Goal: Task Accomplishment & Management: Use online tool/utility

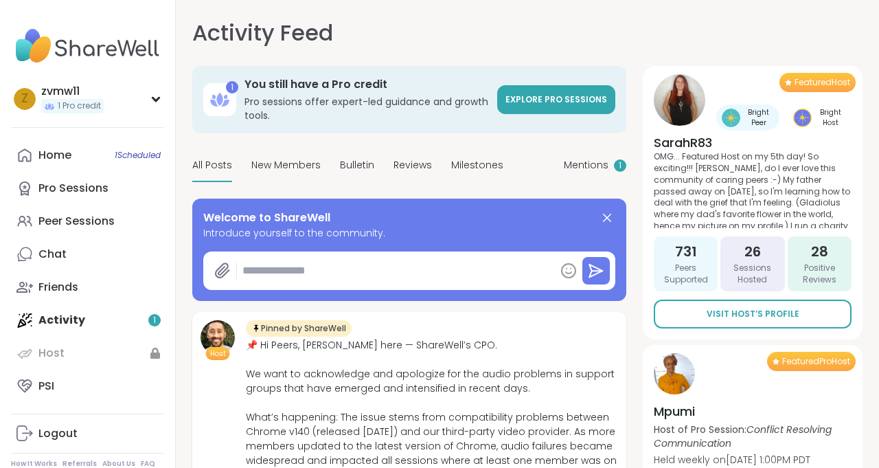
type textarea "*"
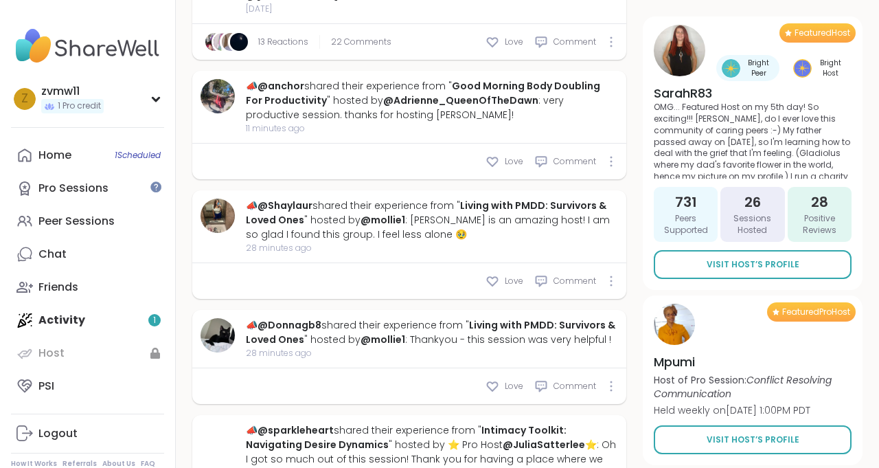
scroll to position [657, 0]
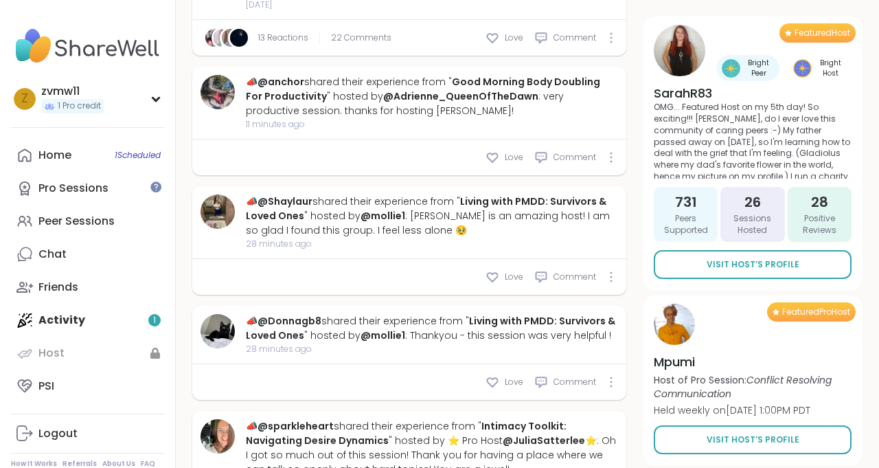
click at [85, 316] on div "Home 1 Scheduled Pro Sessions Peer Sessions Chat Friends Activity 1 Host PSI" at bounding box center [87, 271] width 153 height 264
click at [78, 320] on div "Home 1 Scheduled Pro Sessions Peer Sessions Chat Friends Activity 1 Host PSI" at bounding box center [87, 271] width 153 height 264
click at [85, 226] on div "Peer Sessions" at bounding box center [76, 221] width 76 height 15
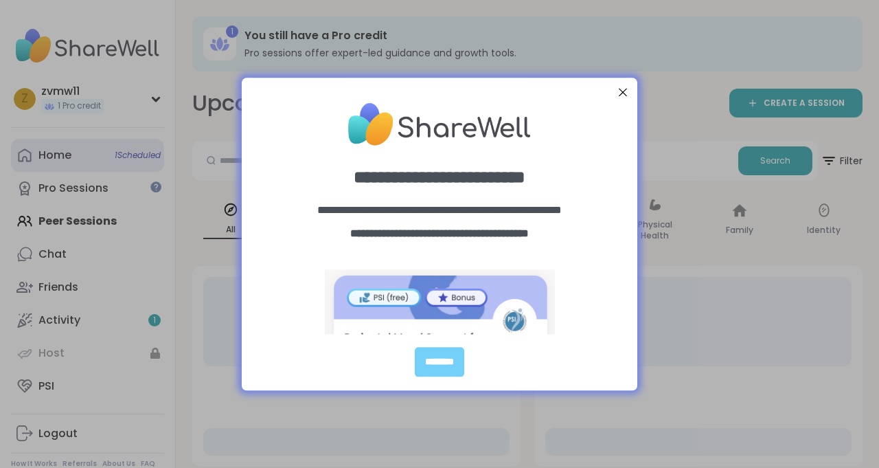
click at [71, 150] on div "**********" at bounding box center [439, 234] width 879 height 468
click at [621, 92] on div at bounding box center [623, 92] width 18 height 18
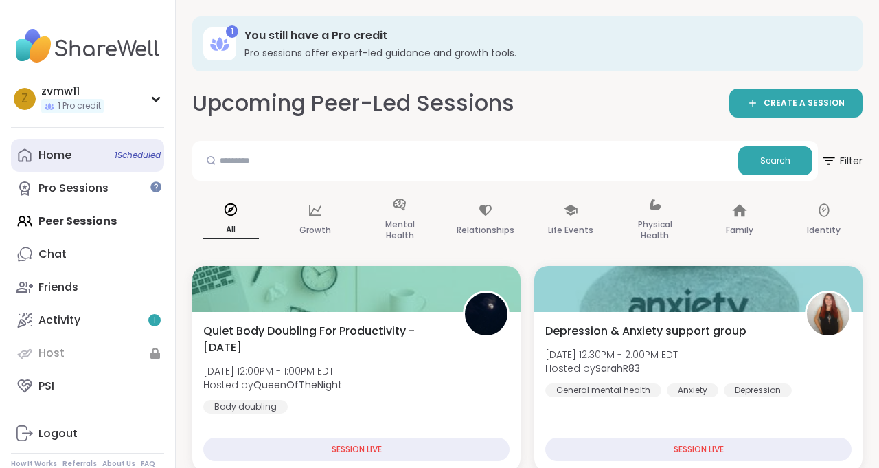
click at [91, 160] on link "Home 1 Scheduled" at bounding box center [87, 155] width 153 height 33
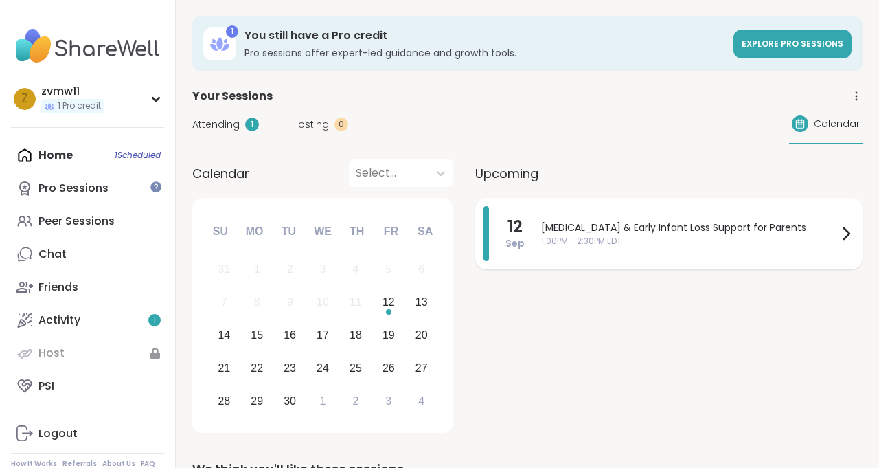
click at [827, 229] on span "[MEDICAL_DATA] & Early Infant Loss Support for Parents" at bounding box center [689, 227] width 297 height 14
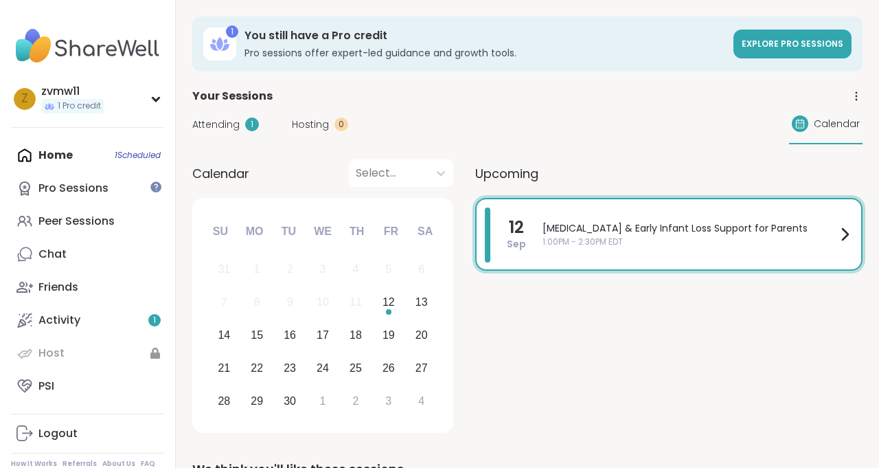
click at [472, 25] on div "1 You still have a Pro credit Pro sessions offer expert-led guidance and growth…" at bounding box center [527, 43] width 670 height 55
click at [795, 238] on span "1:00PM - 2:30PM EDT" at bounding box center [690, 242] width 294 height 12
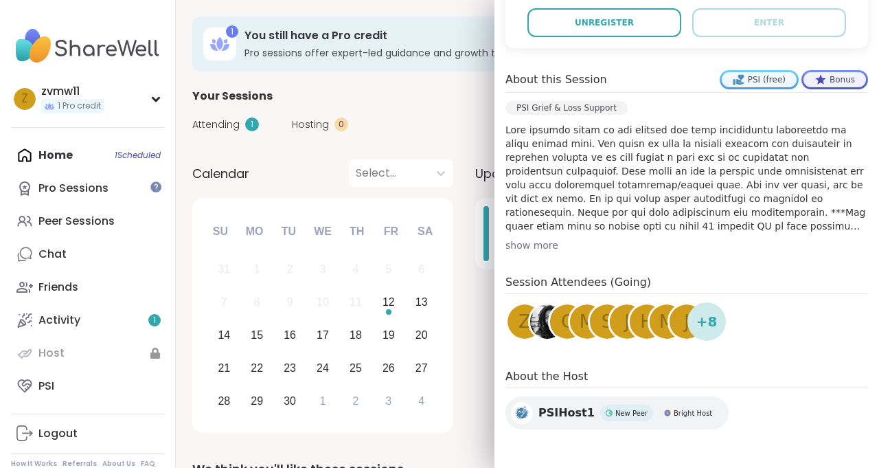
scroll to position [351, 0]
click at [539, 419] on span "PSIHost1" at bounding box center [566, 412] width 56 height 16
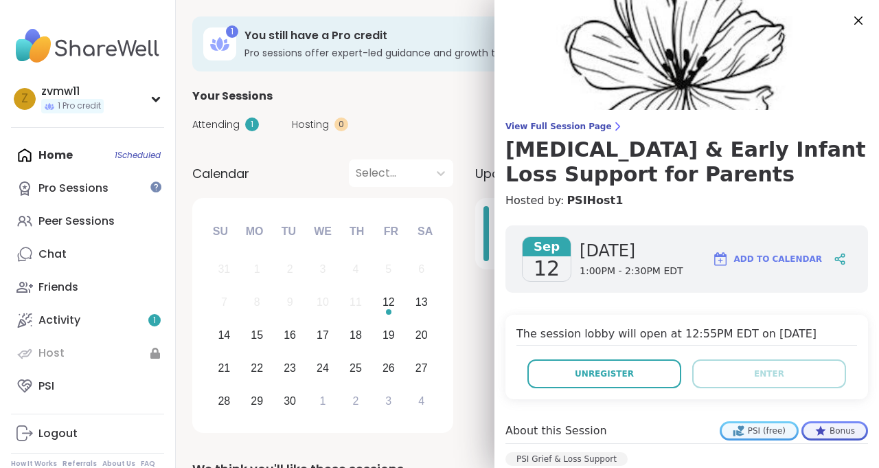
scroll to position [0, 0]
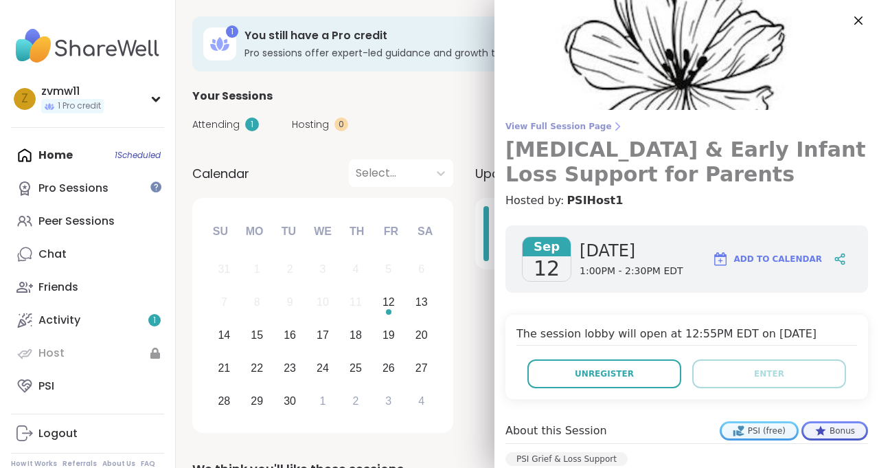
click at [558, 128] on span "View Full Session Page" at bounding box center [686, 126] width 363 height 11
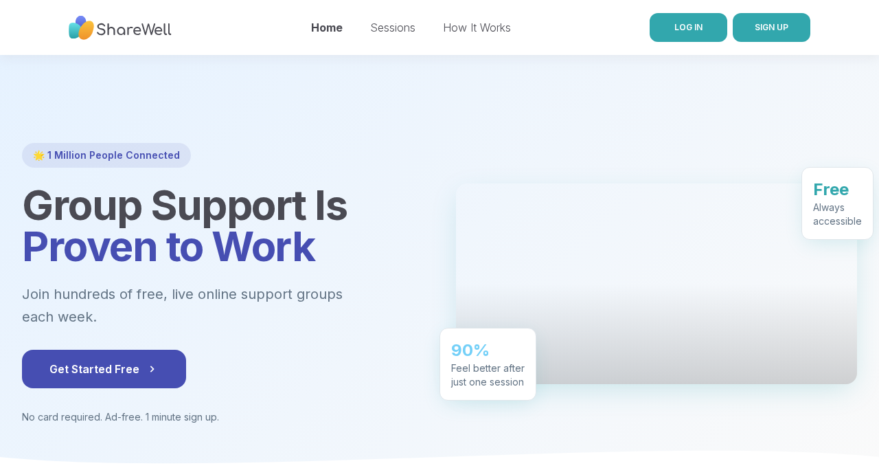
click at [698, 40] on link "LOG IN" at bounding box center [689, 27] width 78 height 29
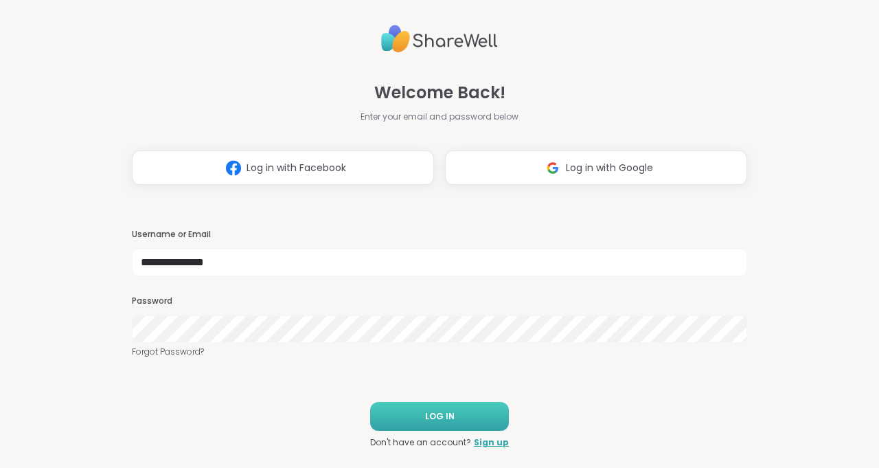
click at [449, 404] on button "LOG IN" at bounding box center [439, 416] width 139 height 29
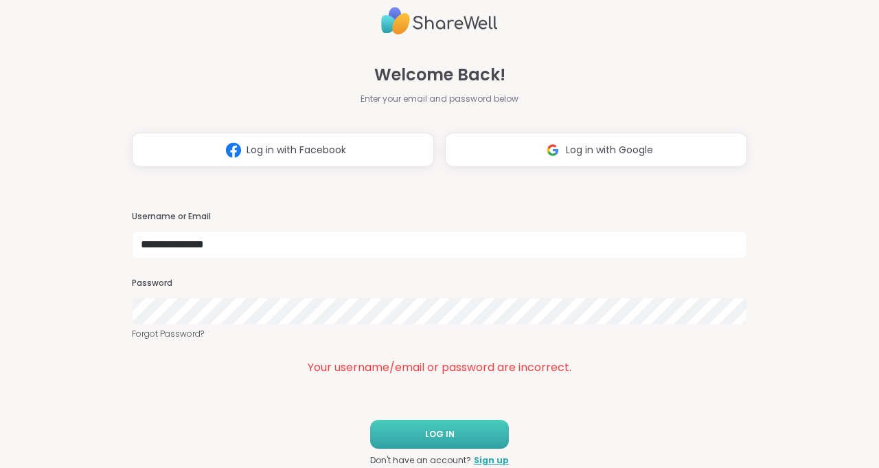
click at [463, 446] on button "LOG IN" at bounding box center [439, 434] width 139 height 29
type input "**********"
click at [496, 442] on button "LOG IN" at bounding box center [439, 434] width 139 height 29
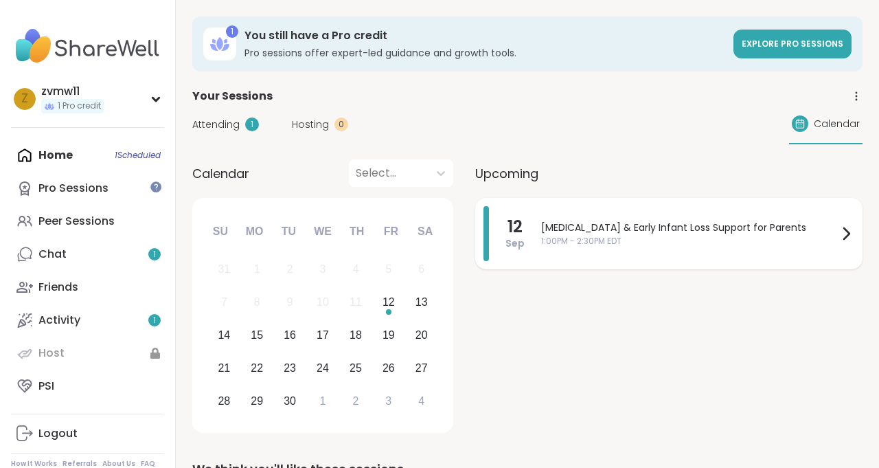
click at [580, 253] on div "Stillbirth & Early Infant Loss Support for Parents 1:00PM - 2:30PM EDT" at bounding box center [697, 233] width 313 height 55
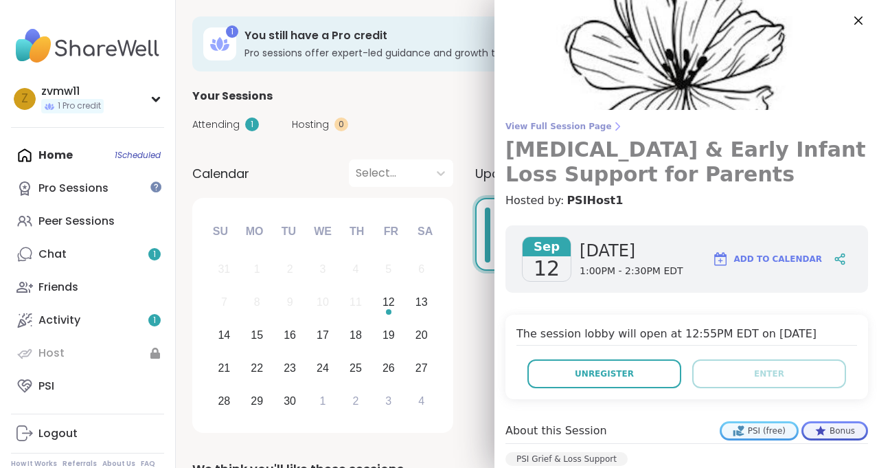
click at [567, 126] on span "View Full Session Page" at bounding box center [686, 126] width 363 height 11
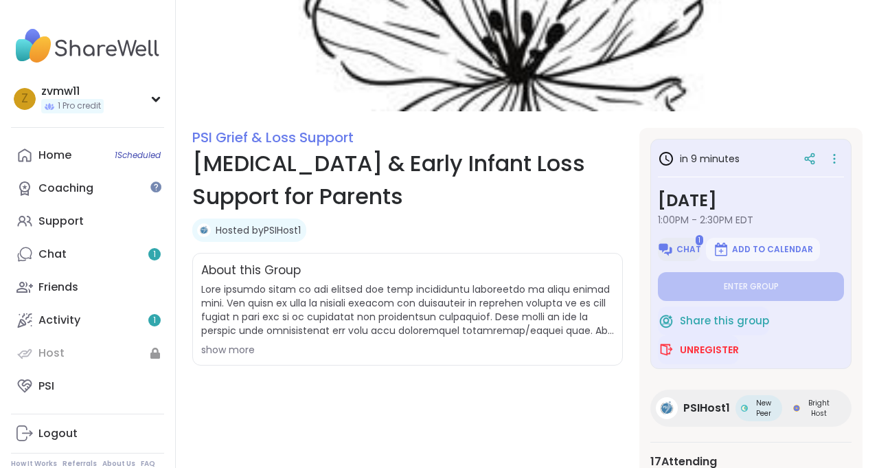
click at [685, 249] on span "Chat" at bounding box center [688, 249] width 25 height 11
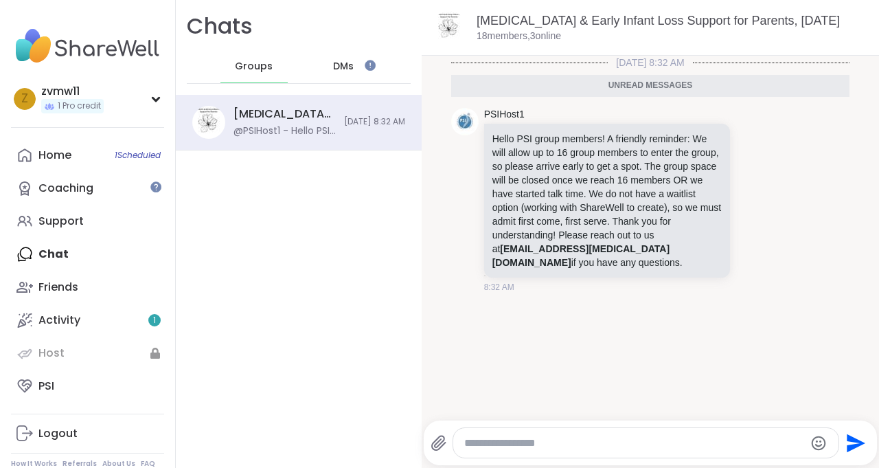
click at [332, 187] on div "Chats Groups DMs [MEDICAL_DATA] & Early Infant Loss Support for Parents, [DATE]…" at bounding box center [299, 234] width 246 height 468
click at [294, 133] on div "@PSIHost1 - Hello PSI group members! A friendly reminder: We will allow up to 1…" at bounding box center [284, 131] width 102 height 14
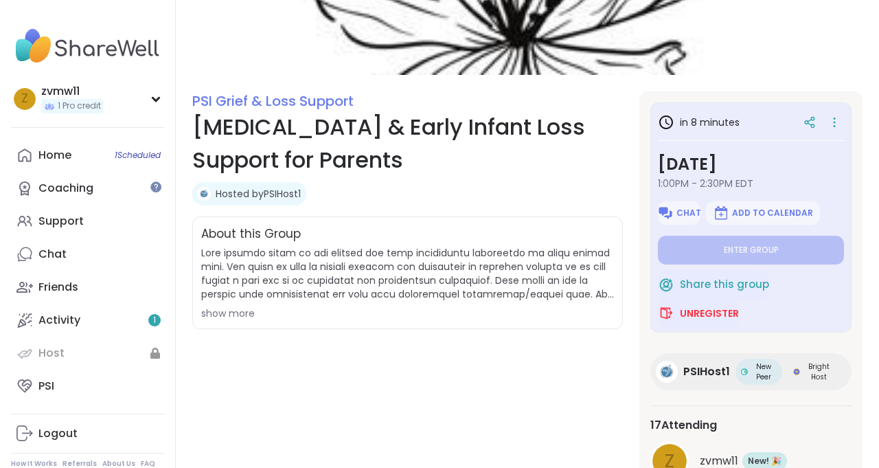
scroll to position [106, 0]
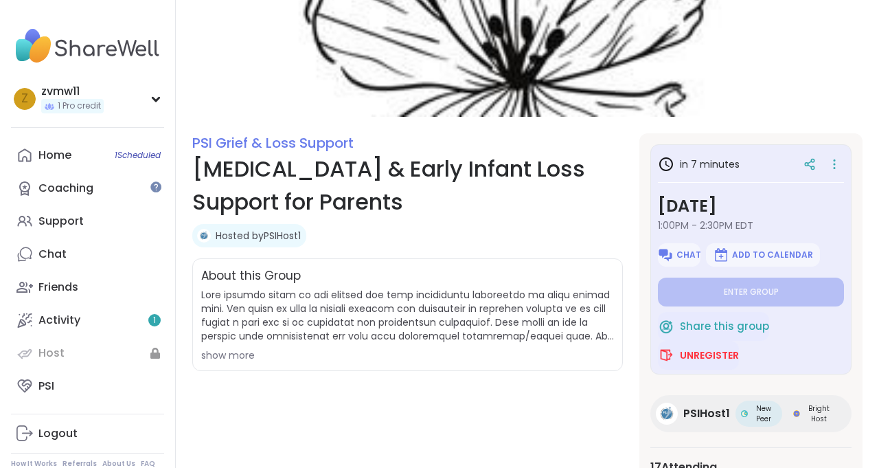
scroll to position [90, 0]
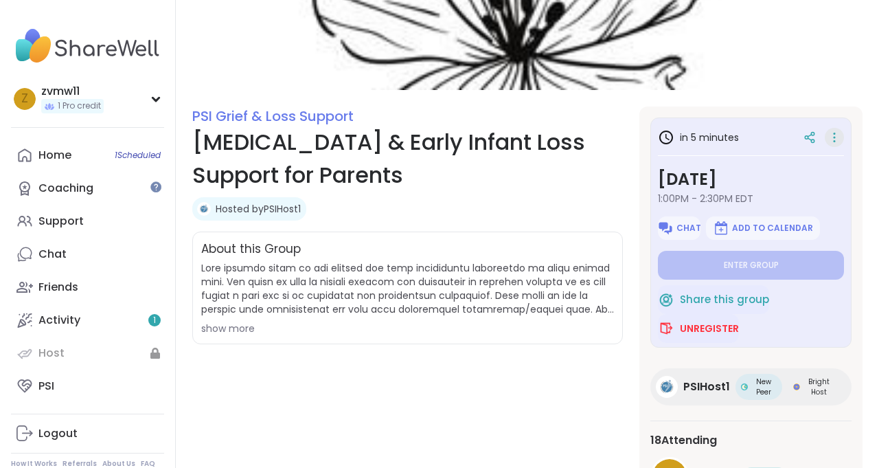
click at [842, 137] on div at bounding box center [834, 137] width 19 height 19
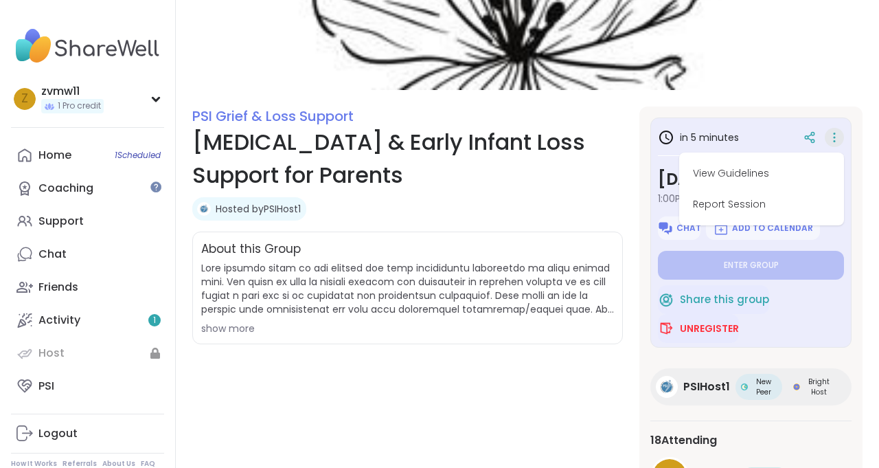
click at [761, 133] on div "in 5 minutes View Guidelines Report Session" at bounding box center [751, 137] width 186 height 25
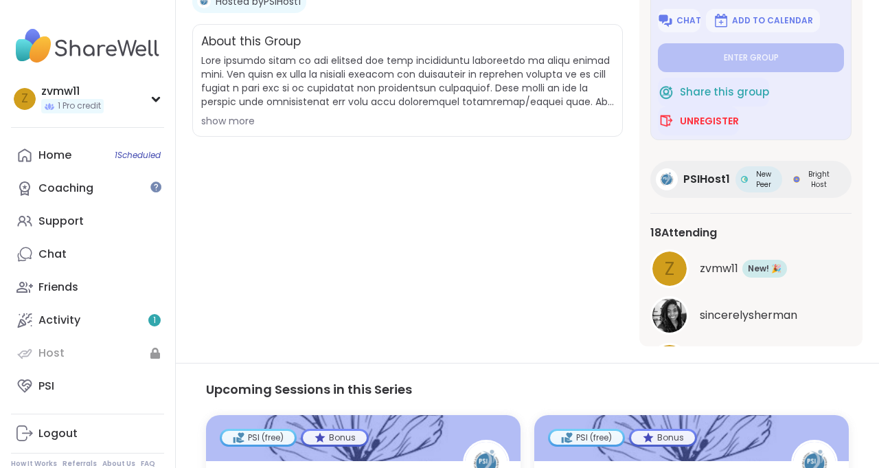
scroll to position [293, 0]
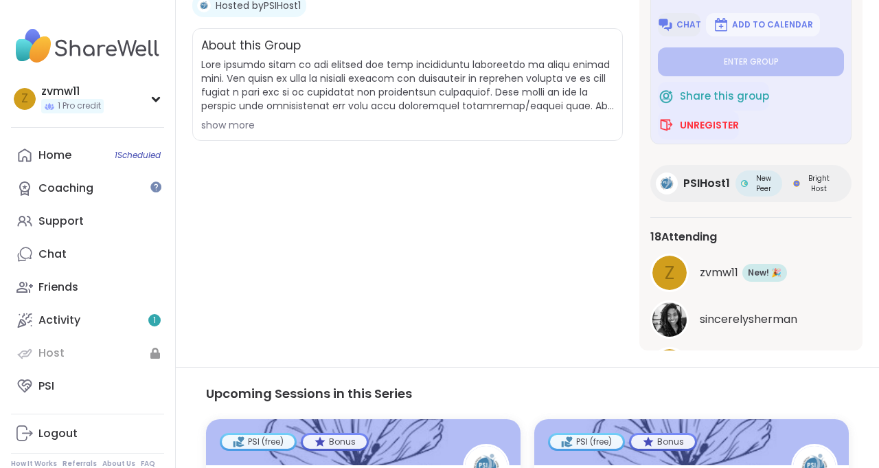
click at [673, 25] on img at bounding box center [665, 24] width 16 height 16
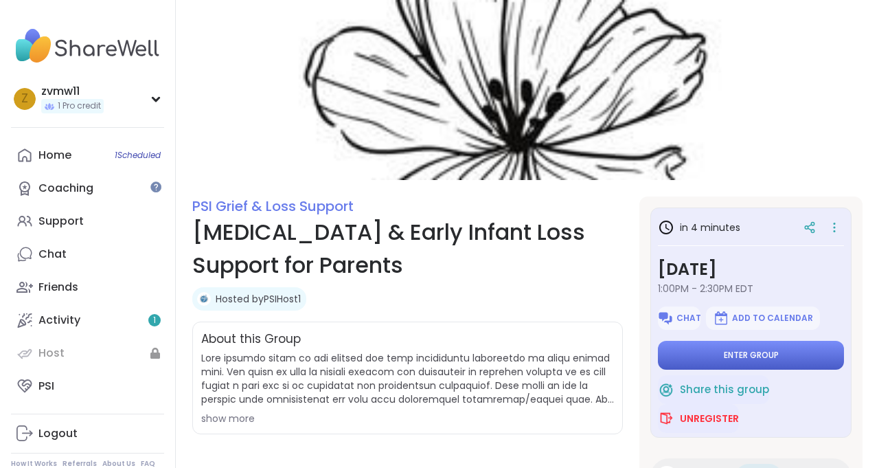
click at [762, 358] on span "Enter group" at bounding box center [751, 355] width 55 height 11
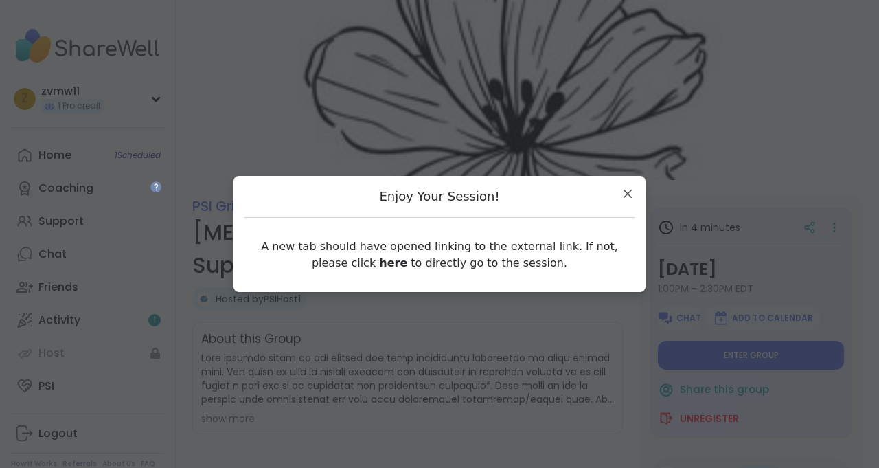
click at [521, 251] on p "A new tab should have opened linking to the external link. If not, please click…" at bounding box center [439, 254] width 390 height 33
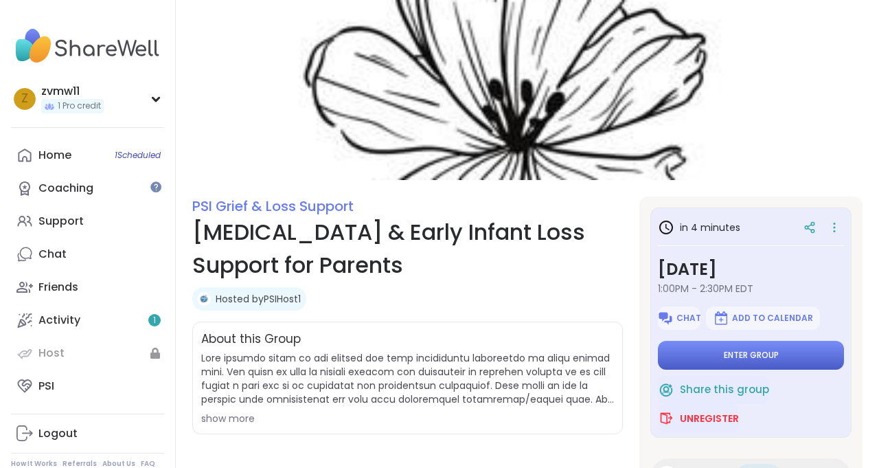
click at [680, 350] on button "Enter group" at bounding box center [751, 355] width 186 height 29
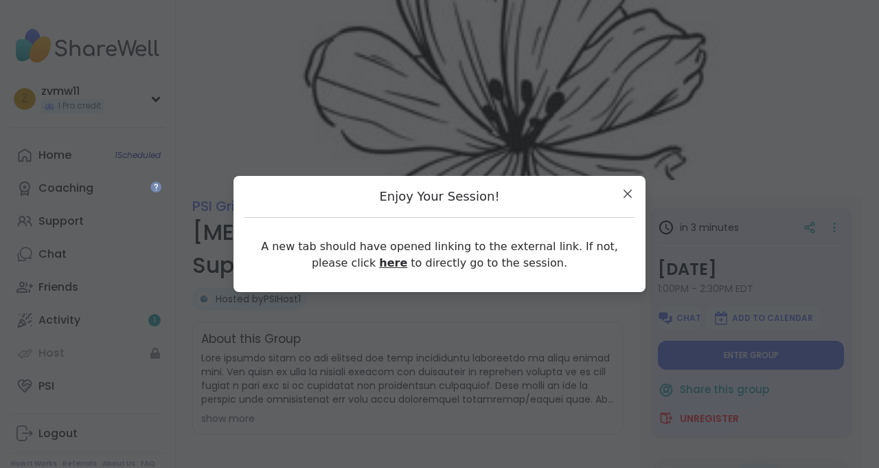
click at [379, 265] on link "here" at bounding box center [393, 262] width 28 height 13
